Goal: Go to known website

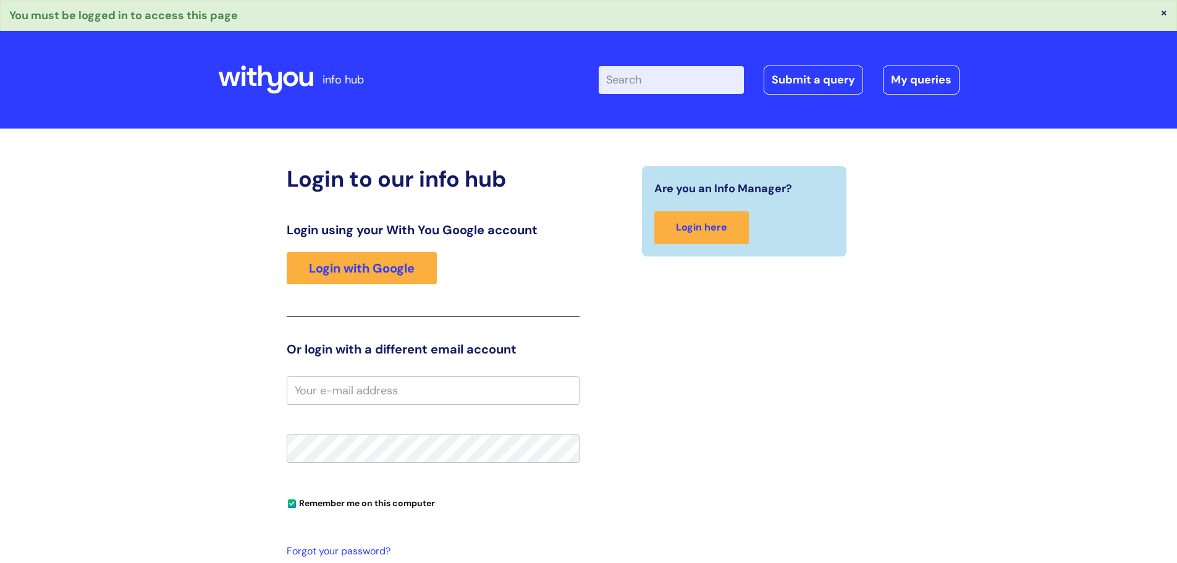
click at [486, 394] on input "email" at bounding box center [433, 390] width 293 height 28
click at [409, 270] on link "Login with Google" at bounding box center [362, 268] width 150 height 32
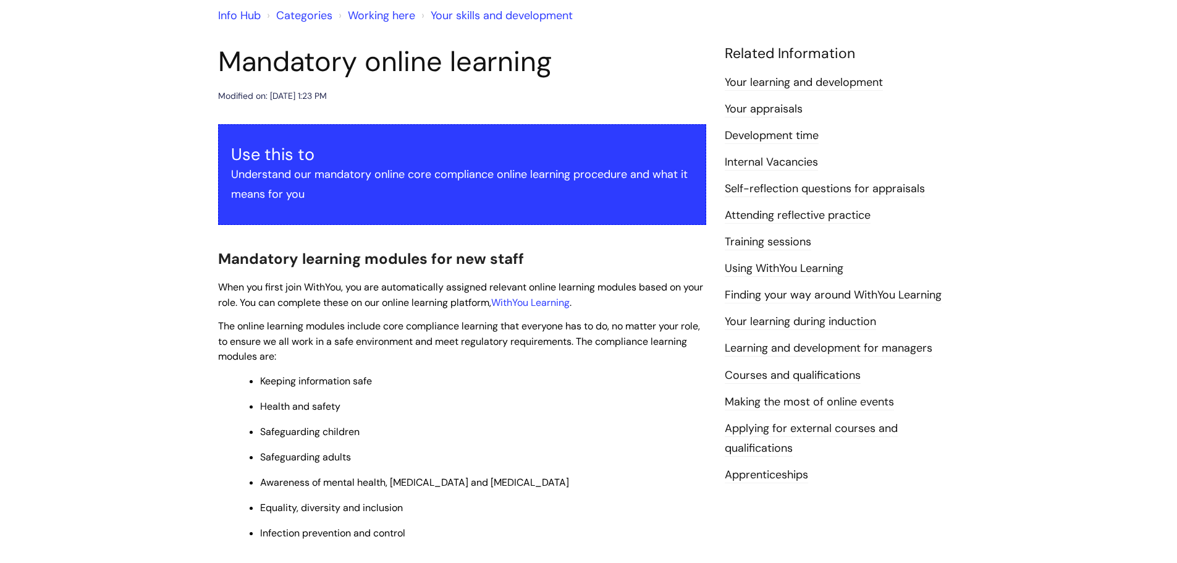
scroll to position [124, 0]
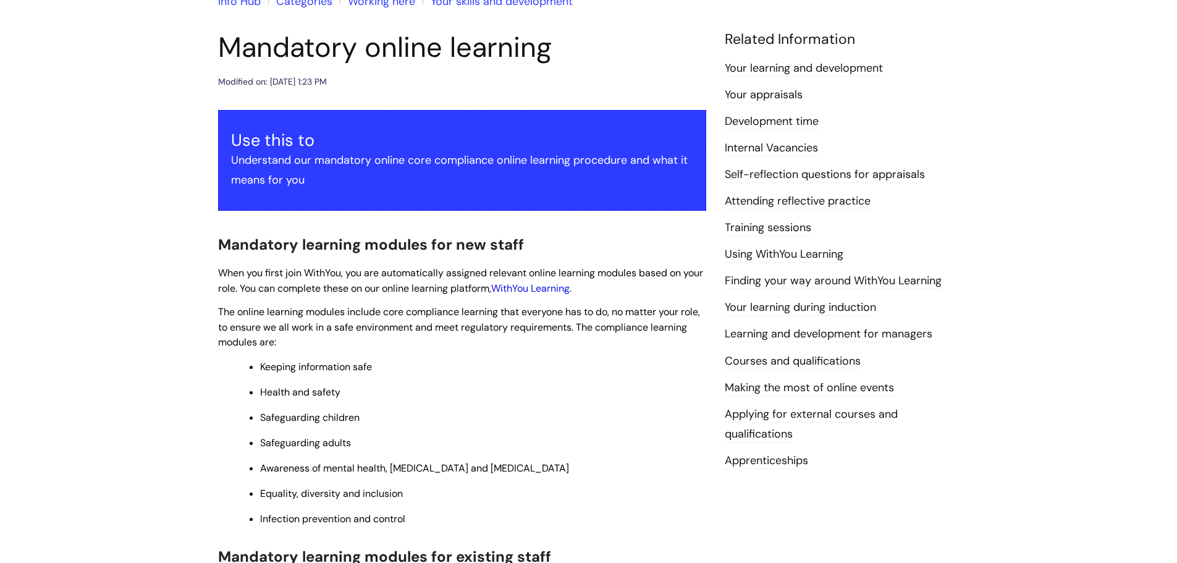
click at [556, 286] on link "WithYou Learning" at bounding box center [530, 288] width 78 height 13
